Goal: Task Accomplishment & Management: Manage account settings

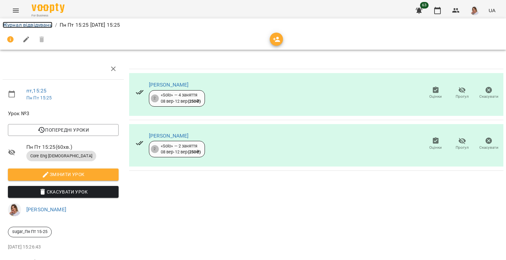
click at [25, 24] on link "Журнал відвідувань" at bounding box center [28, 25] width 50 height 6
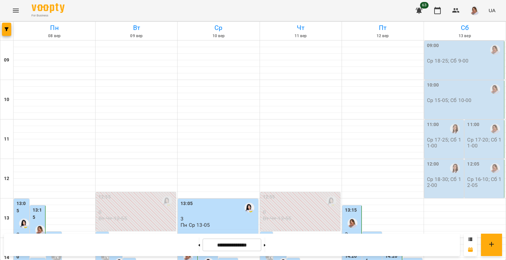
scroll to position [284, 0]
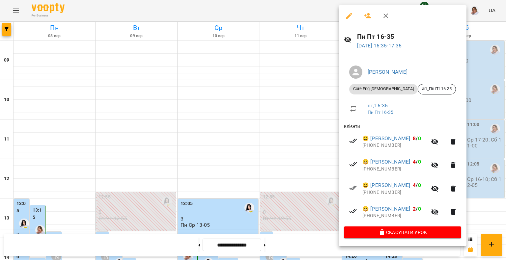
click at [308, 102] on div at bounding box center [253, 130] width 506 height 260
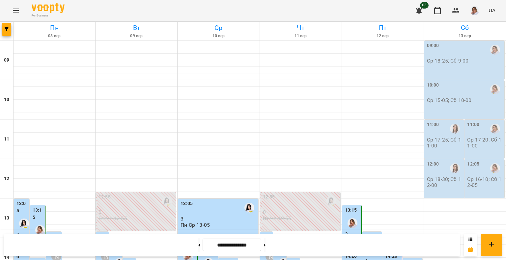
scroll to position [185, 0]
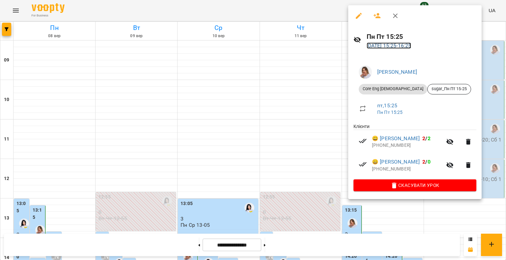
click at [404, 46] on link "[DATE] 15:25 - 16:25" at bounding box center [388, 45] width 45 height 6
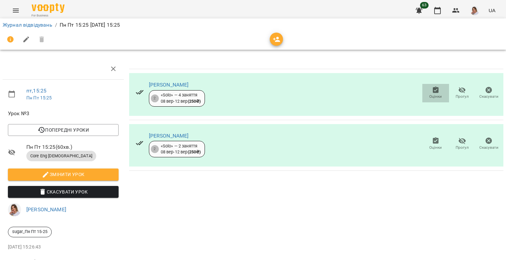
click at [435, 92] on span "Оцінки" at bounding box center [435, 92] width 19 height 13
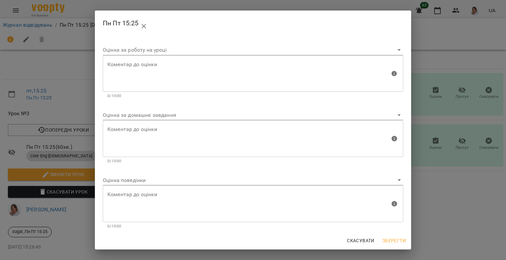
click at [128, 181] on body "For Business 63 UA Журнал відвідувань / Пн Пт 15:25 [DATE] 15:25 пт , 15:25 Пн …" at bounding box center [253, 138] width 506 height 277
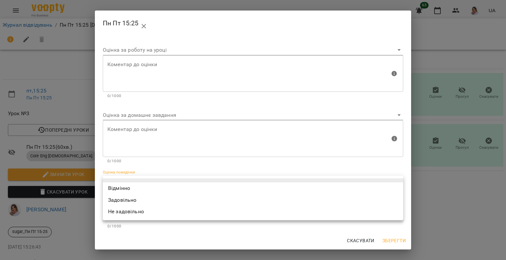
click at [124, 185] on li "Відмінно" at bounding box center [253, 188] width 300 height 12
type input "*********"
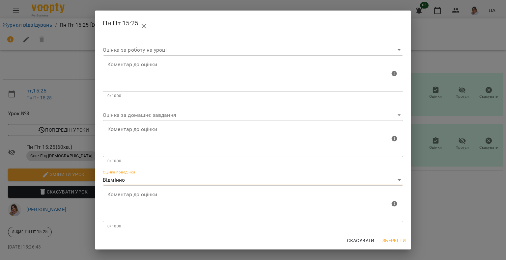
click at [404, 243] on span "Зберегти" at bounding box center [393, 241] width 23 height 8
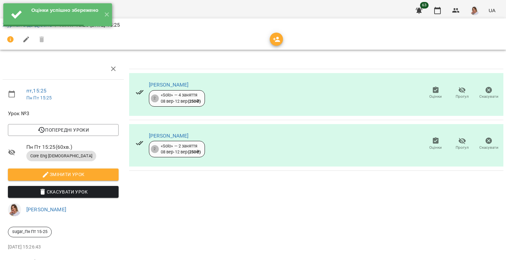
click at [432, 144] on icon "button" at bounding box center [436, 141] width 8 height 8
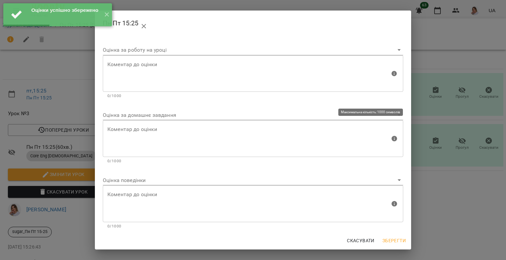
drag, startPoint x: 167, startPoint y: 124, endPoint x: 162, endPoint y: 118, distance: 8.2
click at [167, 124] on div "Коментар до оцінки" at bounding box center [253, 138] width 300 height 37
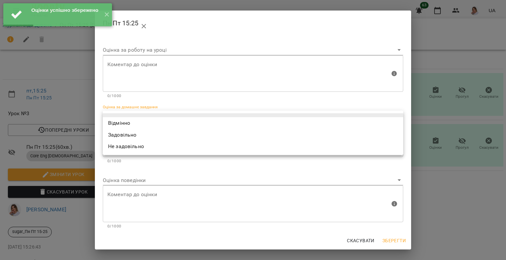
click at [160, 116] on body "Оцінки успішно збережено ✕ For Business 63 UA Журнал відвідувань / Пн Пт 15:25 …" at bounding box center [253, 138] width 506 height 277
click at [149, 123] on li "Відмінно" at bounding box center [253, 123] width 300 height 12
type input "*********"
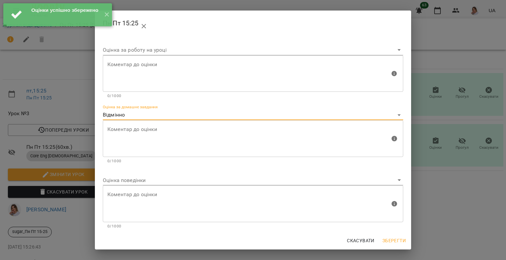
click at [122, 184] on body "Оцінки успішно збережено ✕ For Business 63 UA Журнал відвідувань / Пн Пт 15:25 …" at bounding box center [253, 138] width 506 height 277
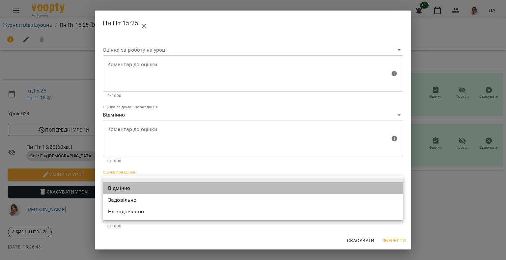
click at [113, 188] on li "Відмінно" at bounding box center [253, 188] width 300 height 12
type input "*********"
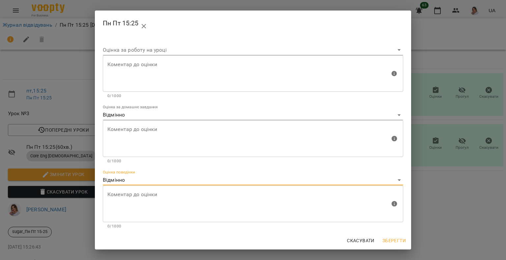
click at [391, 240] on span "Зберегти" at bounding box center [393, 241] width 23 height 8
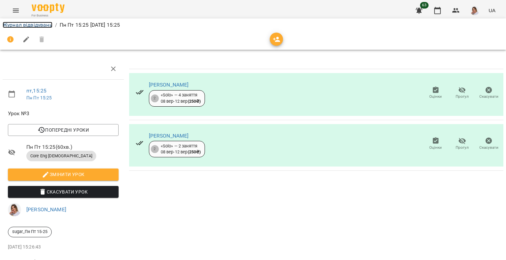
click at [19, 25] on link "Журнал відвідувань" at bounding box center [28, 25] width 50 height 6
